Goal: Task Accomplishment & Management: Use online tool/utility

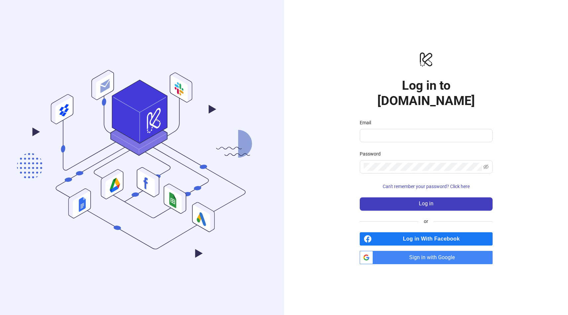
click at [401, 251] on span "Sign in with Google" at bounding box center [434, 257] width 117 height 13
click at [443, 251] on span "Sign in with Google" at bounding box center [434, 257] width 117 height 13
click at [422, 184] on span "Can't remember your password? Click here" at bounding box center [426, 186] width 87 height 5
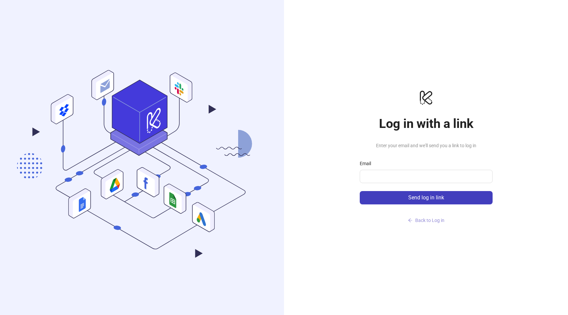
click at [423, 219] on span "Back to Log in" at bounding box center [429, 219] width 29 height 5
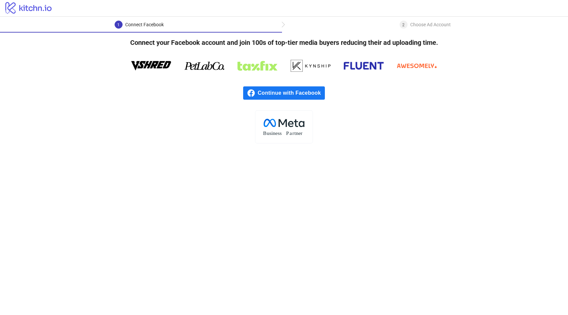
click at [286, 95] on span "Continue with Facebook" at bounding box center [291, 92] width 67 height 13
click at [290, 92] on span "Continue with Facebook" at bounding box center [291, 92] width 67 height 13
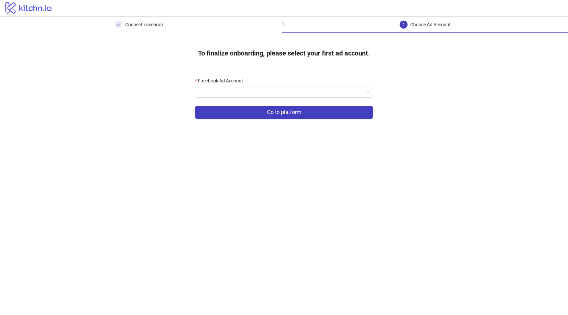
click at [276, 85] on div "Facebook Ad Account" at bounding box center [284, 82] width 178 height 10
click at [271, 90] on input "Facebook Ad Account" at bounding box center [281, 92] width 164 height 10
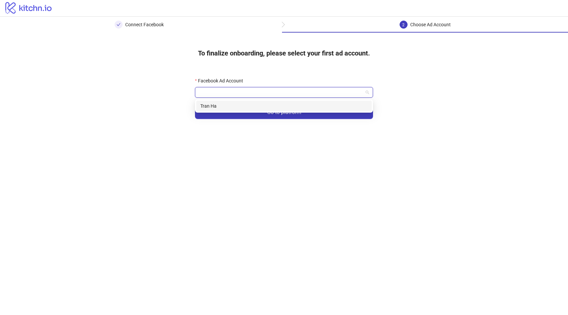
click at [253, 104] on div "Tran Ha" at bounding box center [283, 105] width 167 height 7
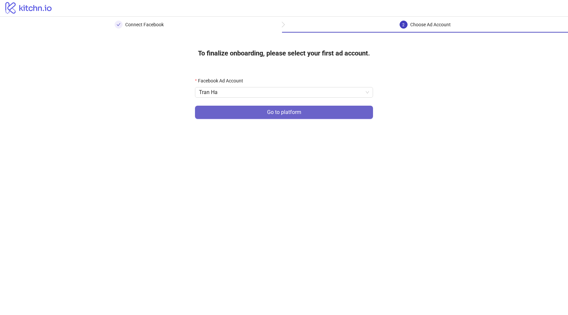
click at [255, 114] on button "Go to platform" at bounding box center [284, 112] width 178 height 13
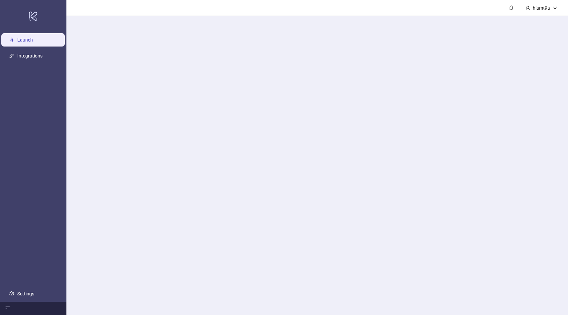
click at [257, 93] on main "hiamt9a" at bounding box center [316, 157] width 501 height 315
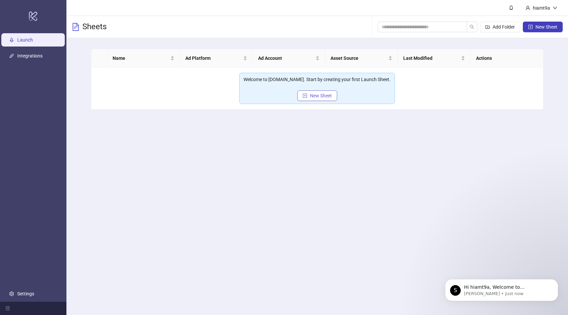
click at [325, 100] on button "New Sheet" at bounding box center [317, 95] width 40 height 11
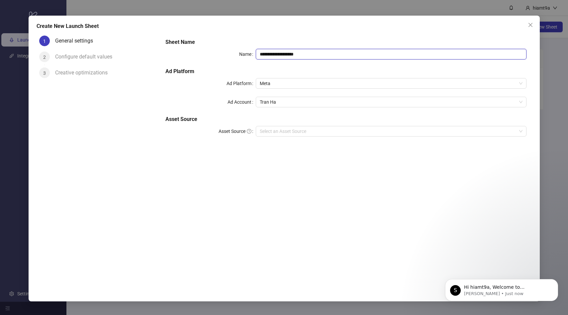
click at [296, 56] on input "**********" at bounding box center [391, 54] width 271 height 11
click at [304, 53] on input "**********" at bounding box center [391, 54] width 271 height 11
click at [290, 87] on span "Meta" at bounding box center [391, 83] width 263 height 10
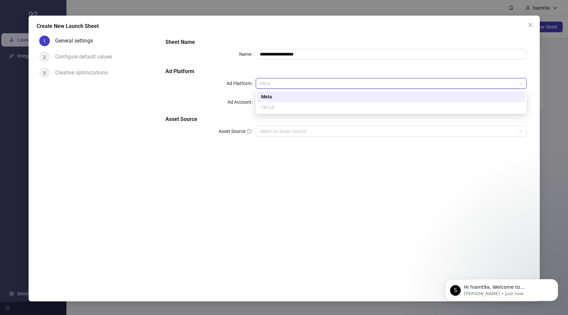
click at [286, 85] on span "Meta" at bounding box center [391, 83] width 263 height 10
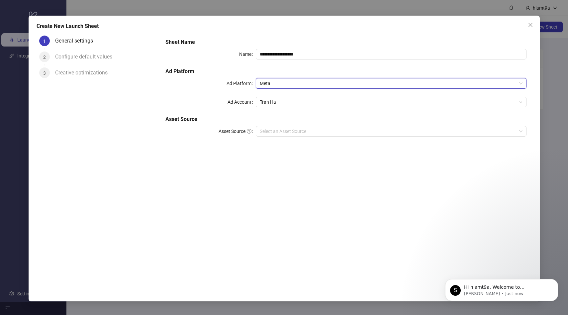
click at [286, 85] on span "Meta" at bounding box center [391, 83] width 263 height 10
click at [289, 82] on span "Meta" at bounding box center [391, 83] width 263 height 10
click at [284, 86] on span "Meta" at bounding box center [391, 83] width 263 height 10
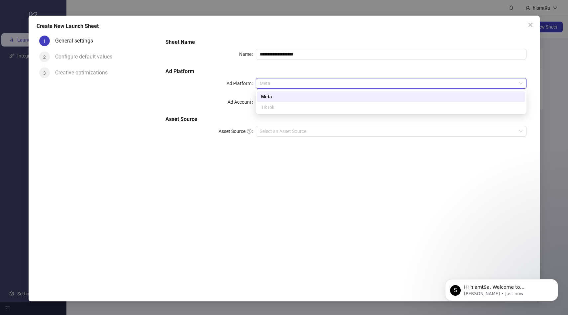
click at [281, 93] on div "Meta" at bounding box center [391, 96] width 260 height 7
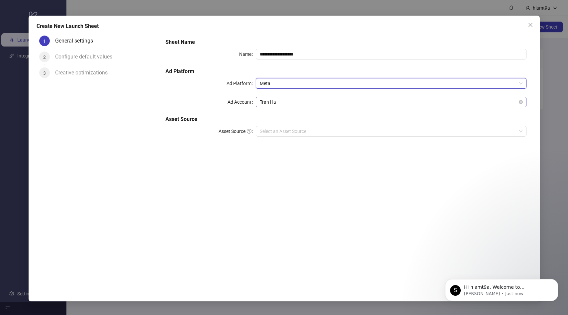
click at [281, 101] on span "Tran Ha" at bounding box center [391, 102] width 263 height 10
click at [278, 133] on input "Asset Source" at bounding box center [388, 131] width 257 height 10
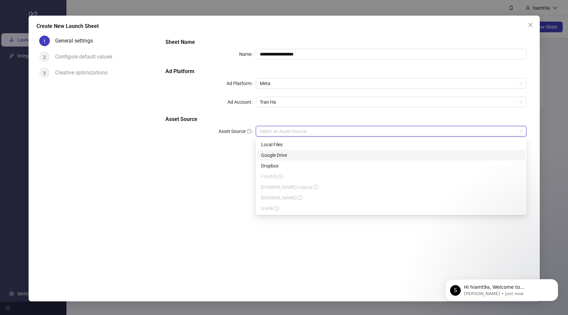
click at [276, 157] on div "Google Drive" at bounding box center [391, 154] width 260 height 7
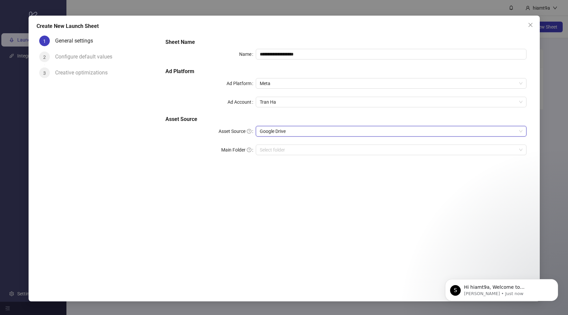
click at [279, 156] on div "**********" at bounding box center [346, 101] width 366 height 130
click at [279, 152] on input "Main Folder" at bounding box center [388, 150] width 257 height 10
click at [324, 153] on input "Main Folder" at bounding box center [388, 150] width 257 height 10
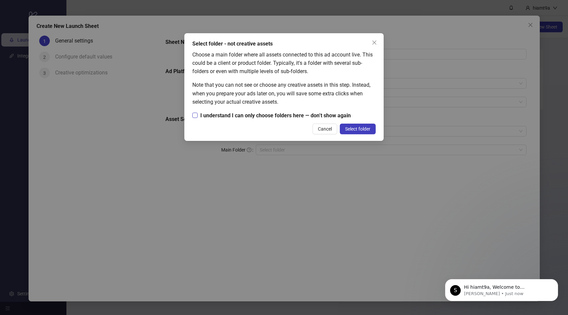
click at [308, 115] on span "I understand I can only choose folders here — don’t show again" at bounding box center [276, 115] width 156 height 8
click at [360, 129] on span "Select folder" at bounding box center [357, 128] width 25 height 5
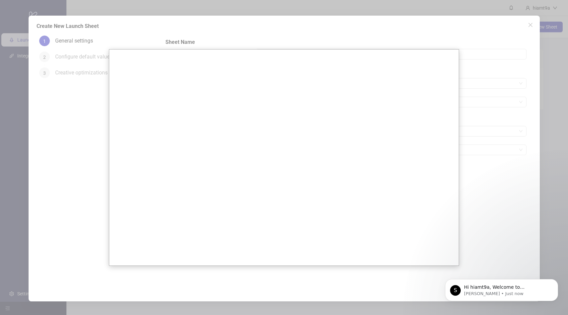
click at [473, 204] on div at bounding box center [284, 157] width 568 height 315
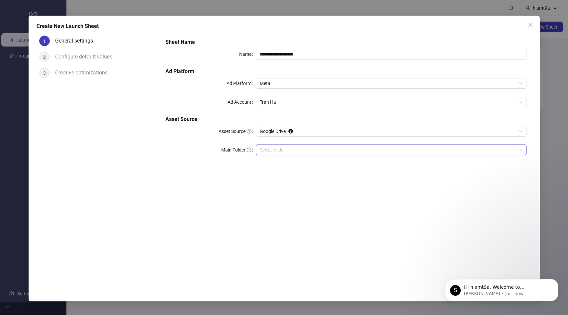
click at [357, 147] on input "Main Folder" at bounding box center [388, 150] width 257 height 10
click at [461, 153] on input "Main Folder" at bounding box center [388, 150] width 257 height 10
click at [436, 153] on input "Main Folder" at bounding box center [388, 150] width 257 height 10
click at [435, 150] on input "Main Folder" at bounding box center [388, 150] width 257 height 10
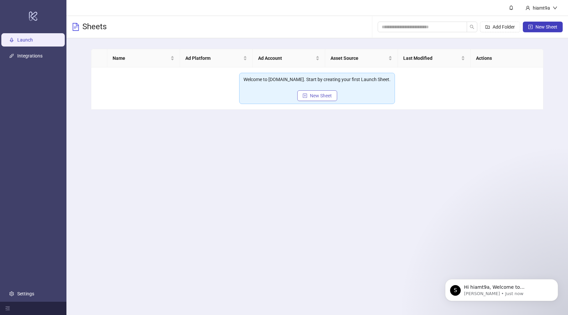
click at [322, 94] on span "New Sheet" at bounding box center [321, 95] width 22 height 5
type input "**********"
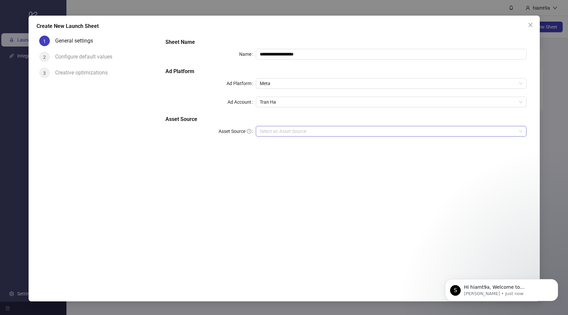
click at [313, 130] on input "Asset Source" at bounding box center [388, 131] width 257 height 10
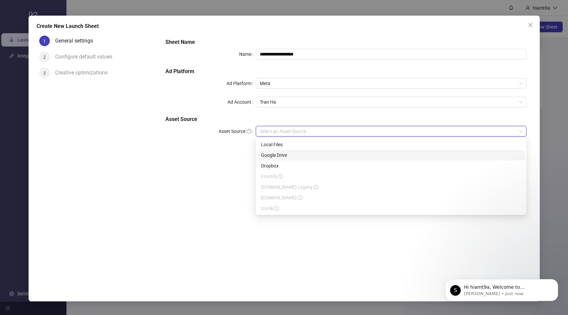
click at [299, 152] on div "Google Drive" at bounding box center [391, 154] width 260 height 7
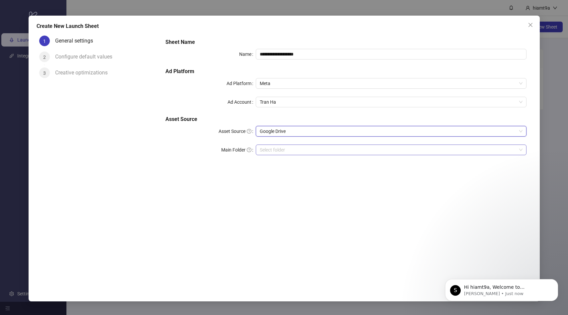
click at [310, 145] on input "Main Folder" at bounding box center [388, 150] width 257 height 10
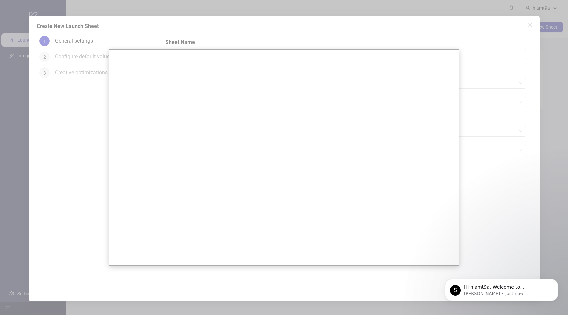
click at [489, 172] on div at bounding box center [284, 157] width 568 height 315
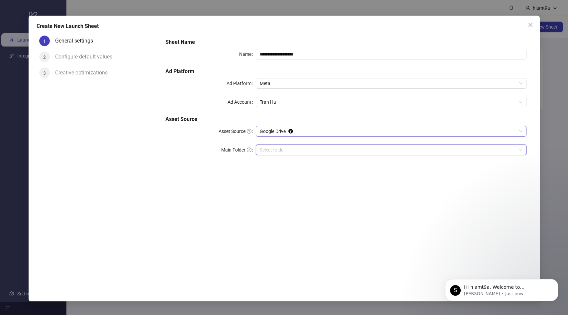
click at [398, 133] on span "Google Drive" at bounding box center [391, 131] width 263 height 10
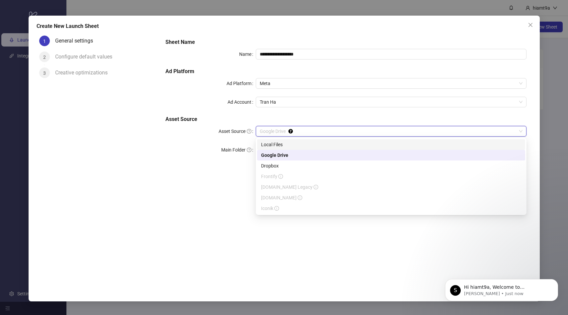
click at [2, 123] on div "**********" at bounding box center [284, 157] width 568 height 315
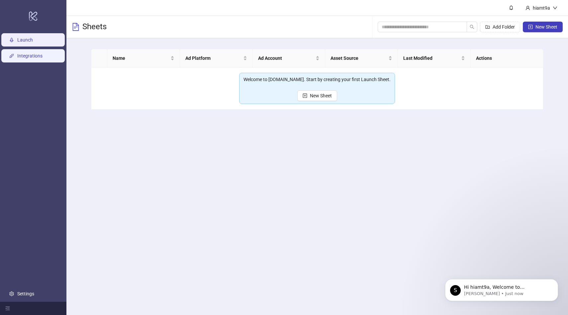
click at [24, 58] on link "Integrations" at bounding box center [29, 55] width 25 height 5
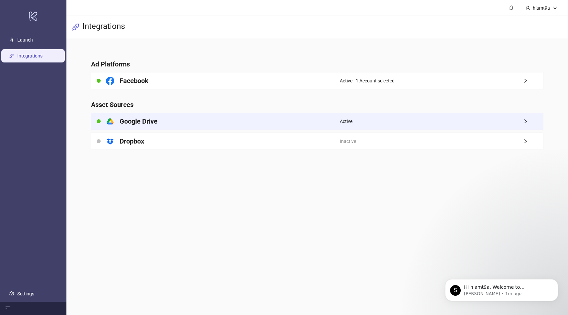
click at [513, 120] on div "Active" at bounding box center [441, 121] width 203 height 17
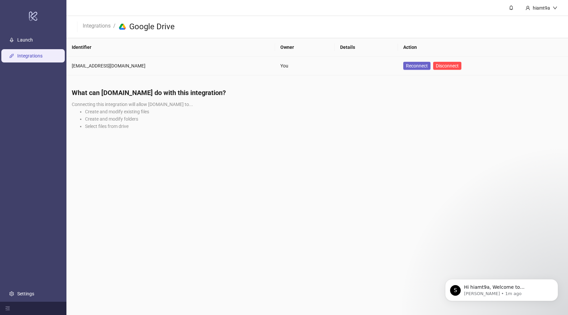
click at [406, 67] on span "Reconnect" at bounding box center [417, 65] width 22 height 5
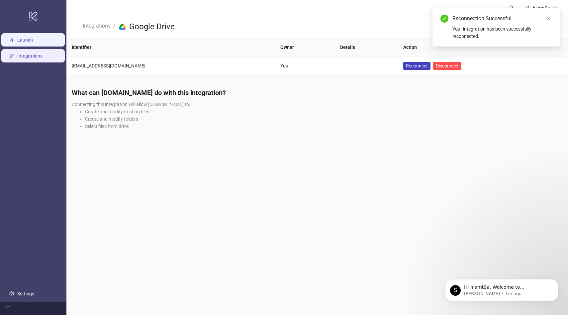
click at [30, 39] on link "Launch" at bounding box center [25, 39] width 16 height 5
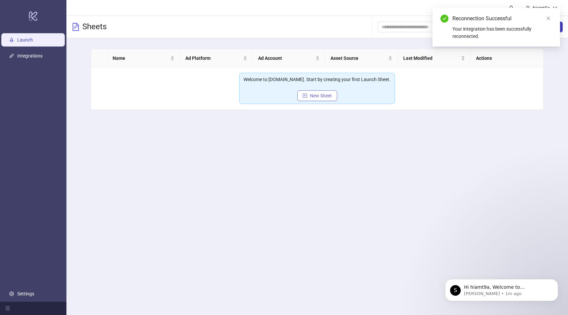
click at [318, 91] on button "New Sheet" at bounding box center [317, 95] width 40 height 11
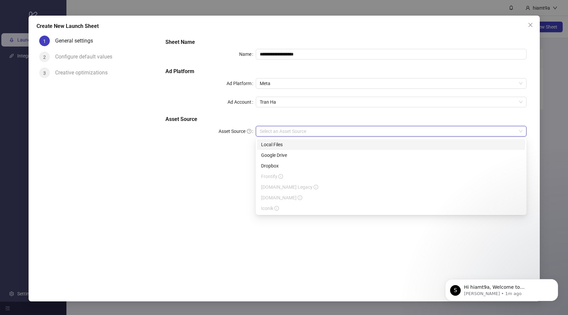
click at [296, 133] on input "Asset Source" at bounding box center [388, 131] width 257 height 10
click at [285, 151] on div "Google Drive" at bounding box center [391, 155] width 268 height 11
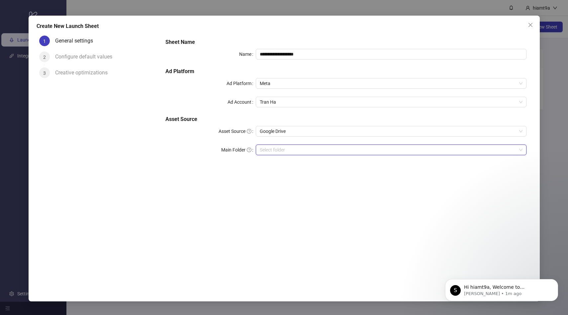
click at [285, 151] on input "Main Folder" at bounding box center [388, 150] width 257 height 10
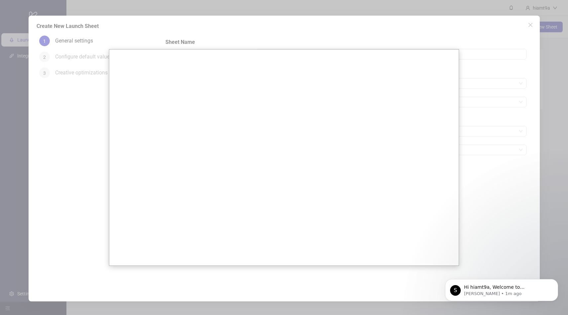
click at [520, 162] on div at bounding box center [284, 157] width 568 height 315
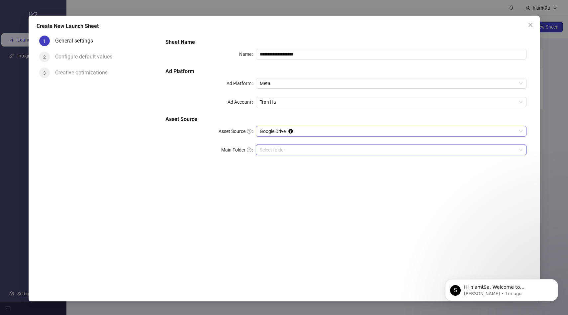
click at [454, 129] on span "Google Drive" at bounding box center [391, 131] width 263 height 10
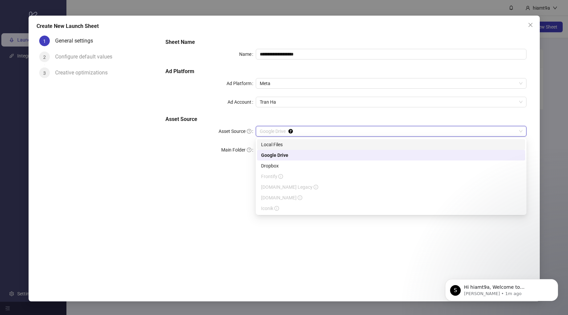
click at [393, 146] on div "Local Files" at bounding box center [391, 144] width 260 height 7
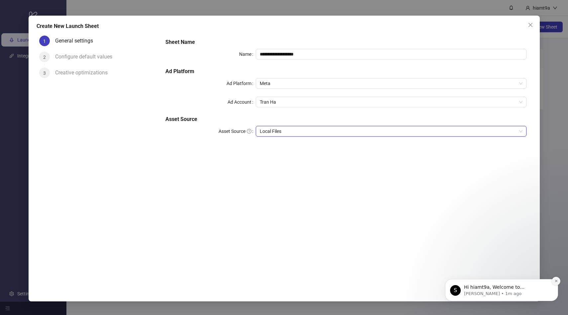
click at [557, 281] on icon "Dismiss notification" at bounding box center [556, 281] width 4 height 4
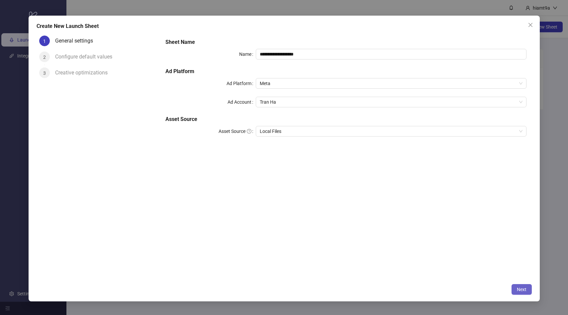
click at [525, 291] on span "Next" at bounding box center [522, 289] width 10 height 5
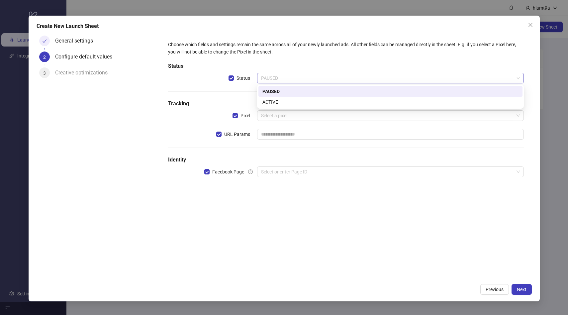
click at [306, 79] on span "PAUSED" at bounding box center [390, 78] width 259 height 10
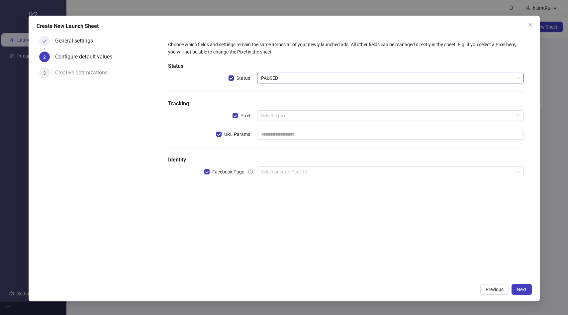
click at [306, 79] on span "PAUSED" at bounding box center [390, 78] width 259 height 10
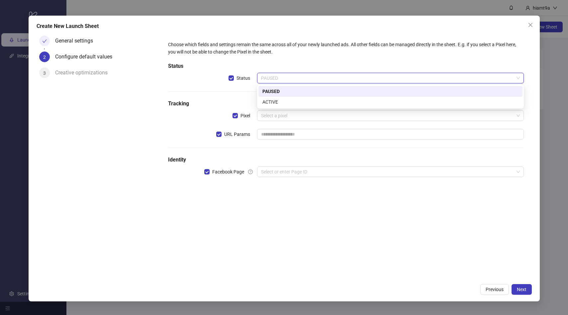
click at [306, 79] on span "PAUSED" at bounding box center [390, 78] width 259 height 10
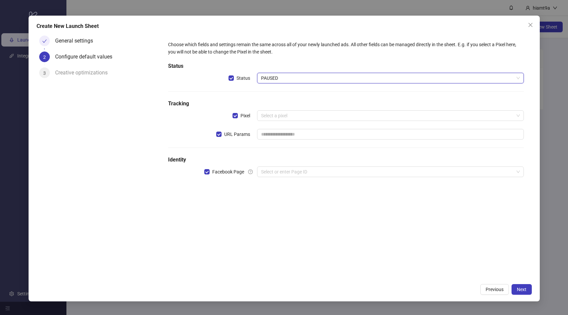
click at [305, 79] on span "PAUSED" at bounding box center [390, 78] width 259 height 10
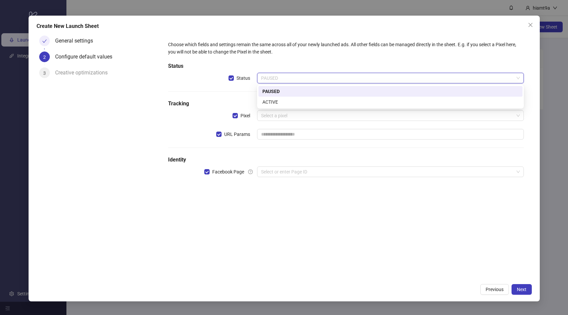
click at [305, 79] on span "PAUSED" at bounding box center [390, 78] width 259 height 10
click at [207, 74] on div "Status" at bounding box center [212, 78] width 89 height 11
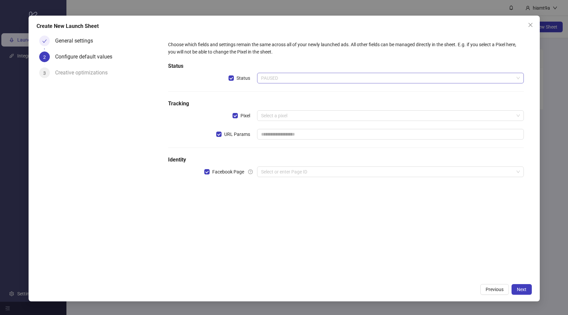
click at [267, 75] on span "PAUSED" at bounding box center [390, 78] width 259 height 10
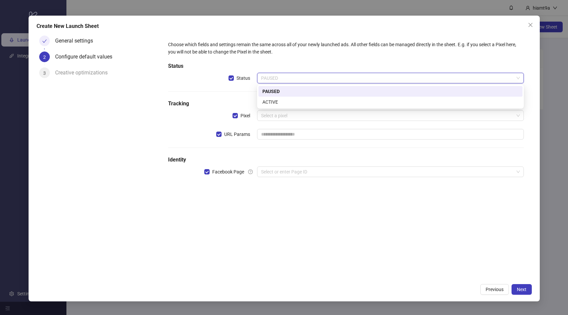
click at [277, 80] on span "PAUSED" at bounding box center [390, 78] width 259 height 10
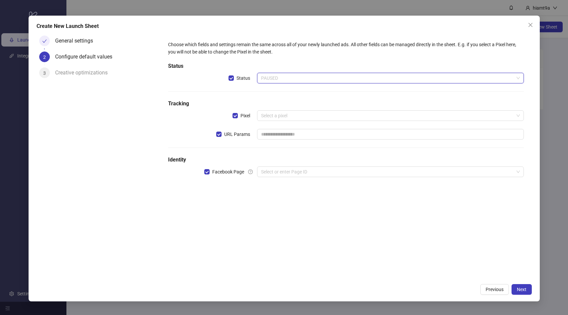
click at [277, 81] on span "PAUSED" at bounding box center [390, 78] width 259 height 10
click at [284, 81] on span "PAUSED" at bounding box center [390, 78] width 259 height 10
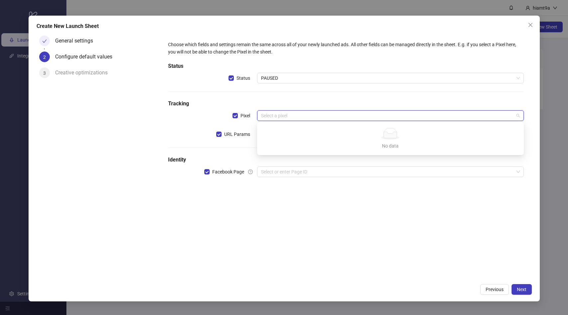
click at [281, 112] on input "search" at bounding box center [387, 116] width 253 height 10
click at [260, 156] on h5 "Identity" at bounding box center [345, 160] width 355 height 8
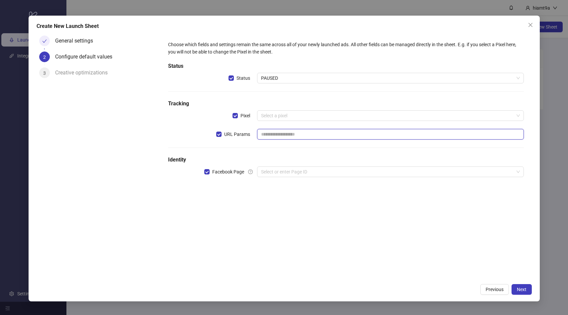
click at [273, 134] on input "text" at bounding box center [390, 134] width 267 height 11
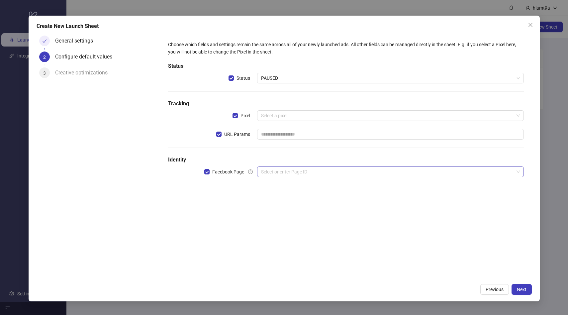
click at [336, 173] on input "search" at bounding box center [387, 172] width 253 height 10
click at [339, 155] on div "Choose which fields and settings remain the same across all of your newly launc…" at bounding box center [345, 112] width 361 height 149
click at [321, 119] on input "search" at bounding box center [387, 116] width 253 height 10
click at [296, 179] on div "Choose which fields and settings remain the same across all of your newly launc…" at bounding box center [345, 112] width 361 height 149
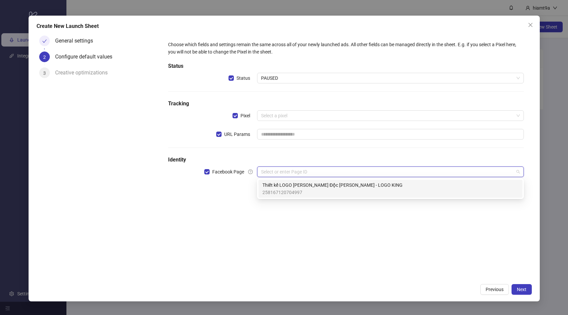
click at [296, 174] on input "search" at bounding box center [387, 172] width 253 height 10
click at [293, 184] on span "Thiết kế LOGO Thương Hiệu Độc Quyền - LOGO KING" at bounding box center [332, 184] width 140 height 7
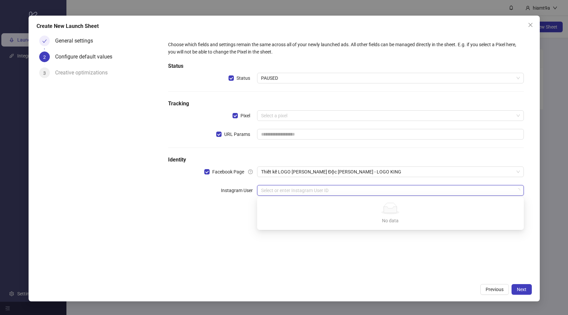
click at [292, 189] on input "search" at bounding box center [387, 190] width 253 height 10
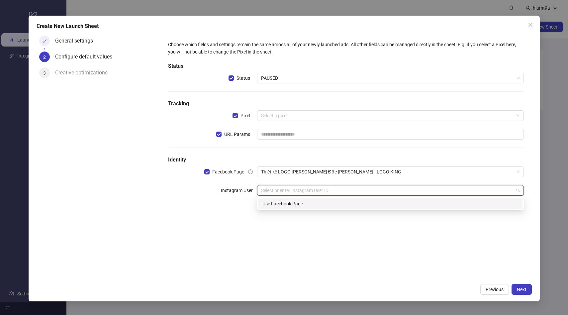
click at [305, 223] on div "Choose which fields and settings remain the same across all of your newly launc…" at bounding box center [345, 156] width 371 height 247
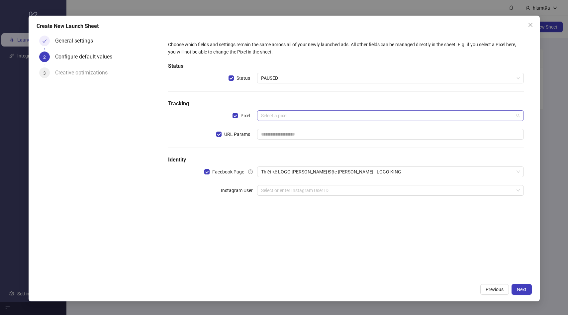
click at [304, 114] on input "search" at bounding box center [387, 116] width 253 height 10
click at [255, 97] on div "Choose which fields and settings remain the same across all of your newly launc…" at bounding box center [345, 122] width 361 height 168
click at [517, 287] on span "Next" at bounding box center [522, 289] width 10 height 5
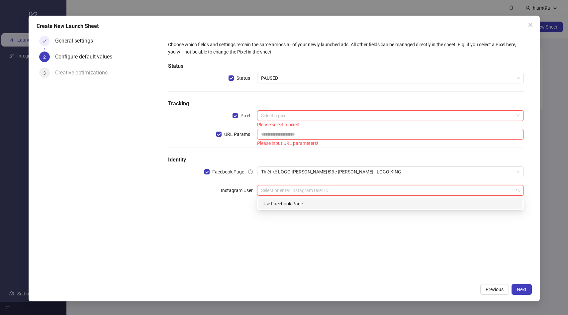
click at [307, 192] on input "search" at bounding box center [387, 190] width 253 height 10
click at [297, 204] on div "Use Facebook Page" at bounding box center [390, 203] width 256 height 7
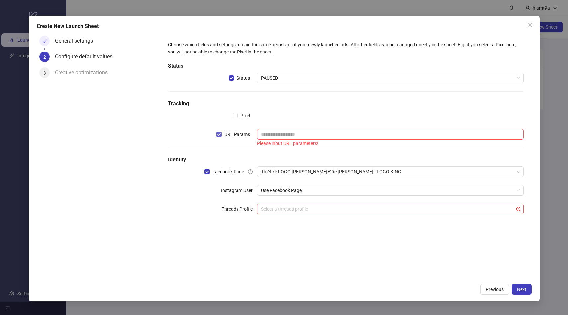
click at [221, 133] on label "URL Params" at bounding box center [234, 133] width 37 height 7
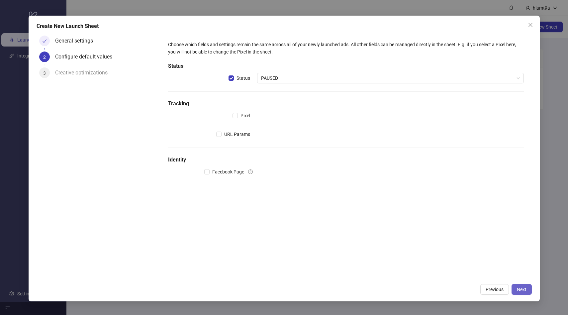
click at [518, 287] on span "Next" at bounding box center [522, 289] width 10 height 5
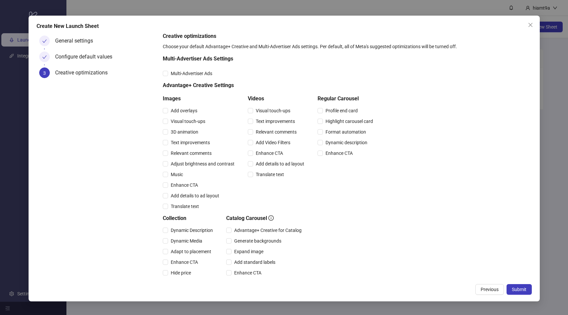
scroll to position [92, 0]
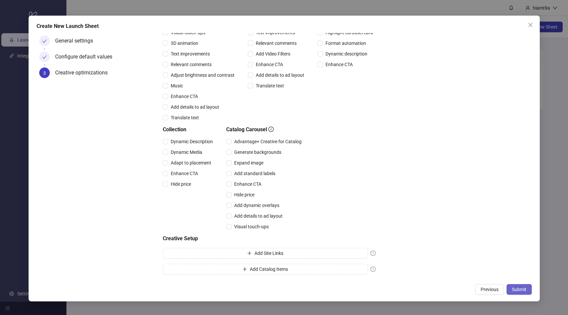
click at [523, 287] on span "Submit" at bounding box center [519, 289] width 15 height 5
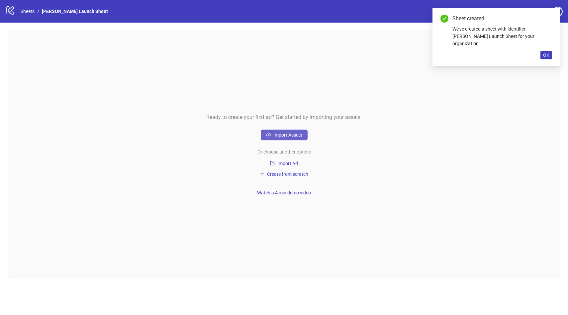
click at [276, 134] on span "Import Assets" at bounding box center [287, 134] width 29 height 5
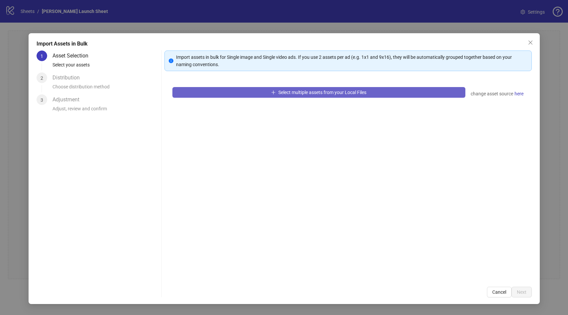
click at [298, 93] on span "Select multiple assets from your Local Files" at bounding box center [322, 92] width 88 height 5
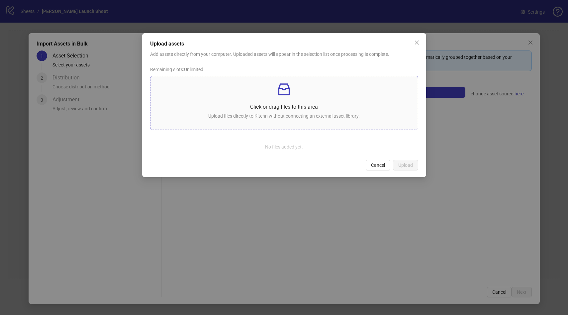
click at [286, 98] on div "Click or drag files to this area Upload files directly to Kitchn without connec…" at bounding box center [284, 102] width 257 height 43
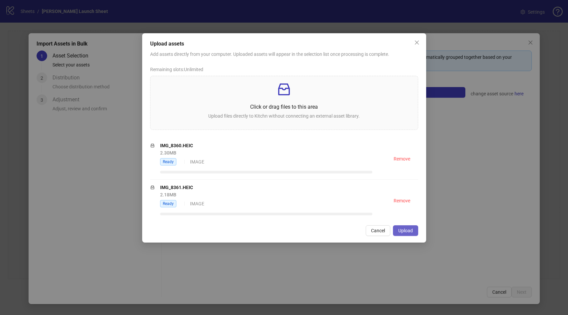
click at [409, 230] on span "Upload" at bounding box center [405, 230] width 15 height 5
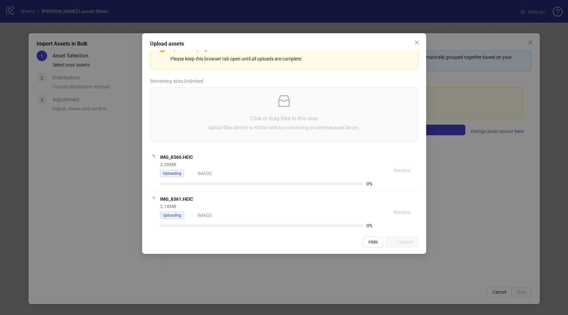
scroll to position [29, 0]
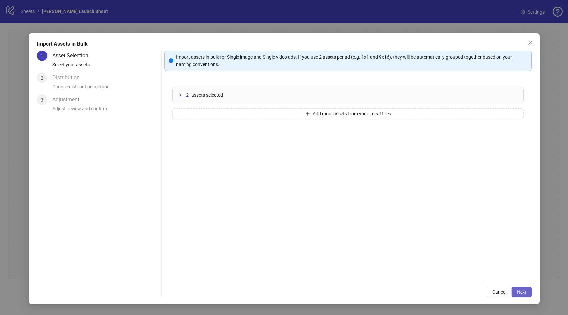
click at [522, 293] on span "Next" at bounding box center [522, 291] width 10 height 5
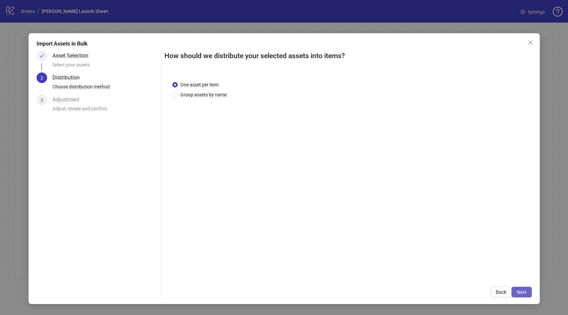
click at [520, 290] on span "Next" at bounding box center [522, 291] width 10 height 5
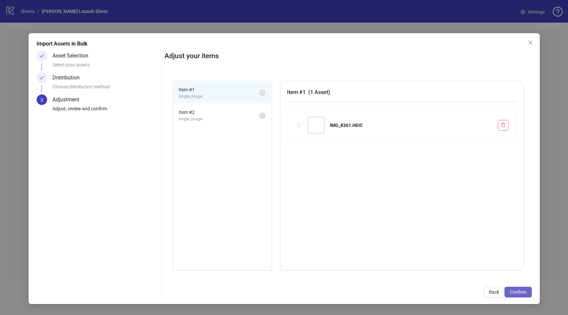
click at [517, 291] on span "Confirm" at bounding box center [518, 291] width 17 height 5
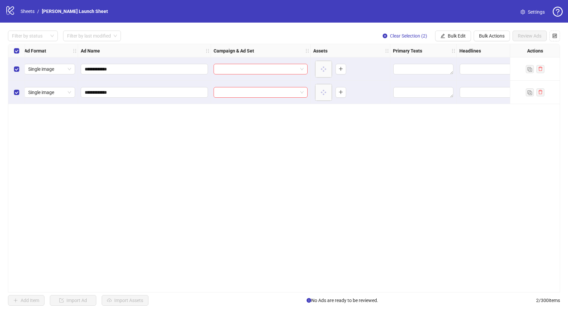
scroll to position [0, 0]
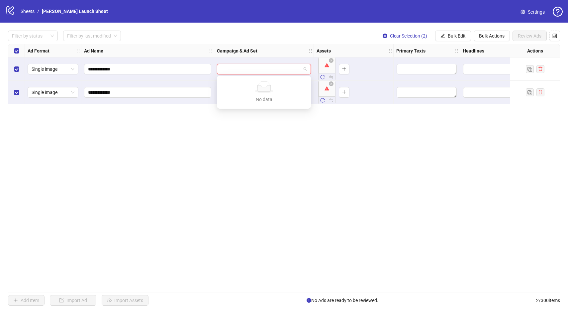
click at [243, 68] on input "search" at bounding box center [261, 69] width 80 height 10
click at [292, 72] on input "search" at bounding box center [261, 69] width 80 height 10
type input "*****"
click at [283, 142] on div "**********" at bounding box center [284, 168] width 552 height 248
click at [258, 65] on input "search" at bounding box center [261, 69] width 80 height 10
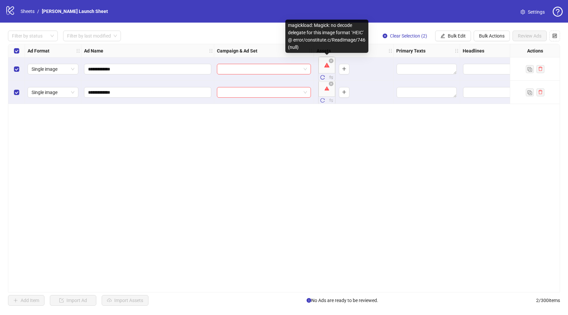
click at [323, 67] on body "**********" at bounding box center [284, 157] width 568 height 315
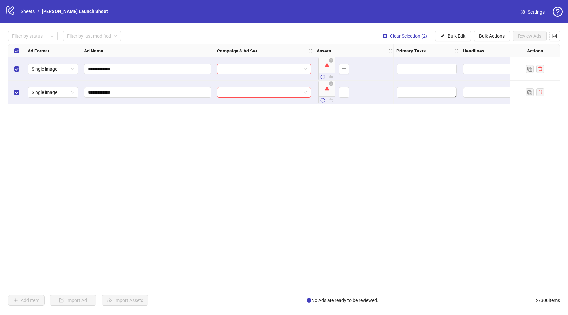
click at [296, 75] on div at bounding box center [264, 68] width 100 height 23
click at [326, 66] on body "**********" at bounding box center [284, 157] width 568 height 315
click at [306, 69] on span at bounding box center [264, 69] width 86 height 10
click at [275, 72] on input "search" at bounding box center [261, 69] width 80 height 10
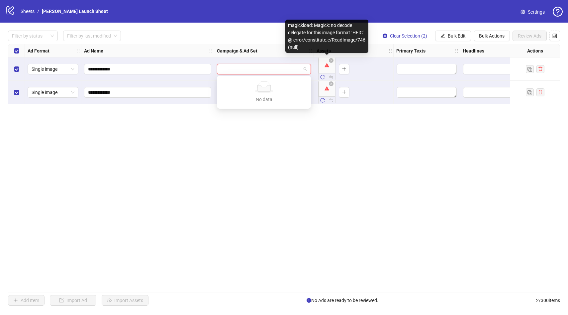
click at [323, 64] on body "**********" at bounding box center [284, 157] width 568 height 315
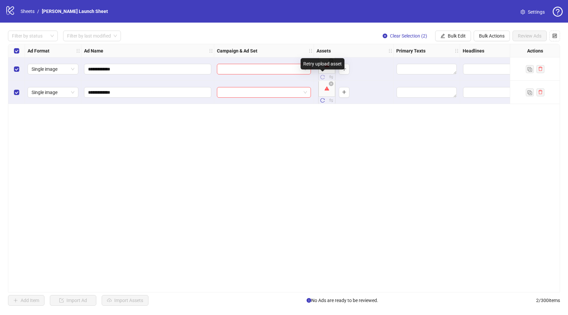
click at [324, 77] on icon "reload" at bounding box center [322, 77] width 5 height 5
click at [322, 100] on icon "reload" at bounding box center [322, 100] width 5 height 5
